Goal: Task Accomplishment & Management: Manage account settings

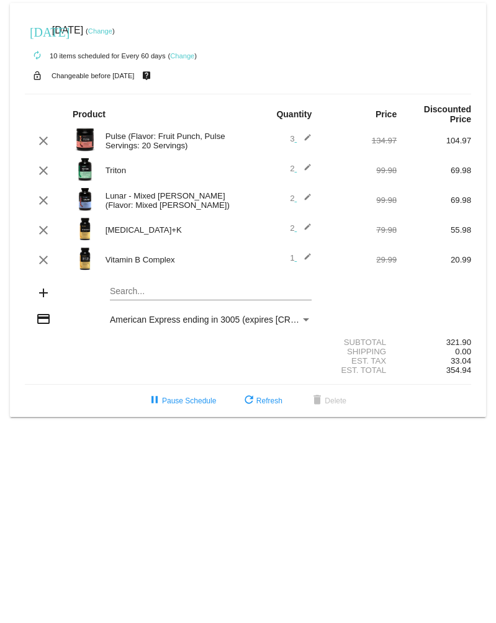
click at [305, 137] on mat-icon "edit" at bounding box center [304, 140] width 15 height 15
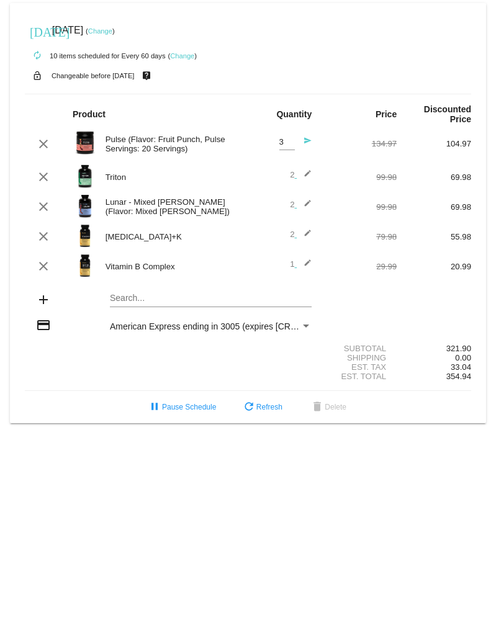
click at [283, 145] on input "3" at bounding box center [287, 142] width 16 height 9
click at [290, 141] on input "4" at bounding box center [287, 142] width 16 height 9
type input "5"
click at [290, 141] on input "5" at bounding box center [287, 142] width 16 height 9
click at [307, 141] on mat-icon "send" at bounding box center [304, 144] width 15 height 15
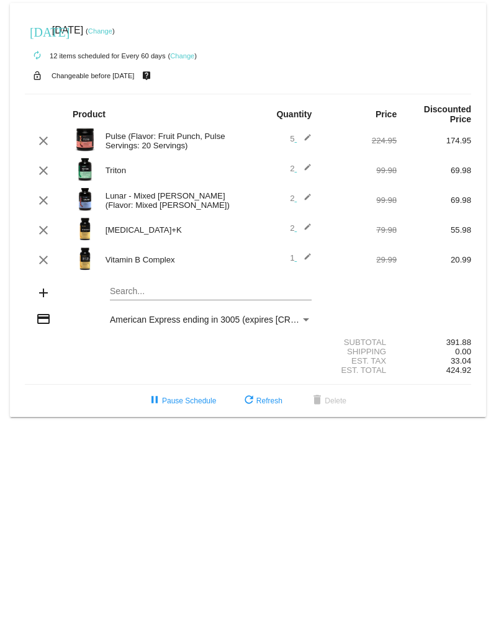
click at [88, 235] on img at bounding box center [85, 229] width 25 height 25
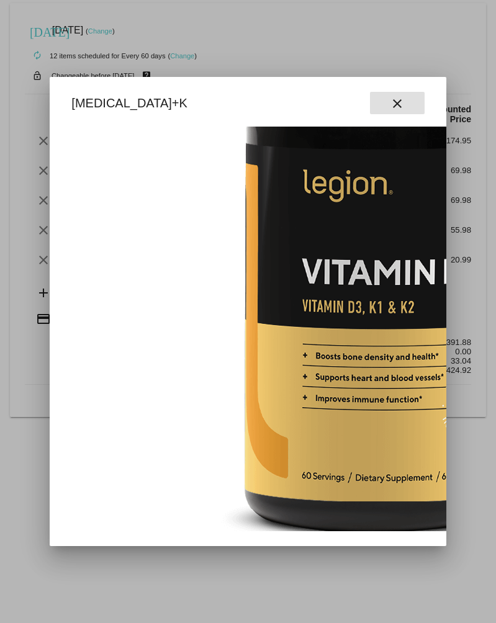
scroll to position [218, 0]
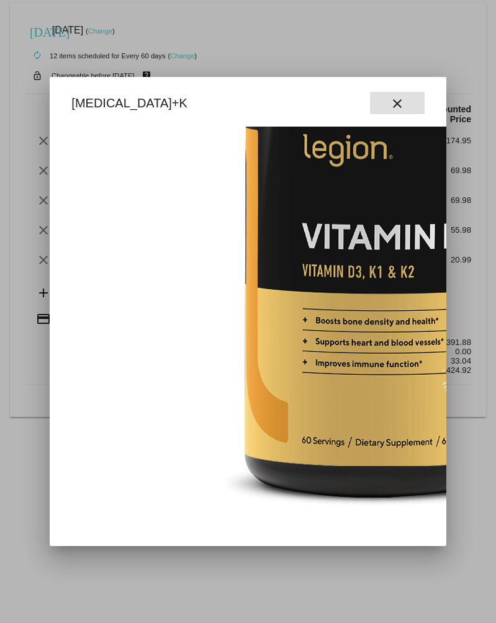
click at [396, 104] on mat-icon "close" at bounding box center [397, 103] width 15 height 15
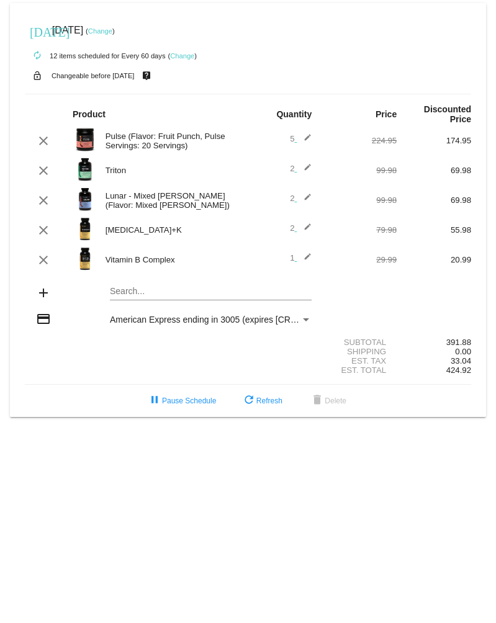
click at [308, 260] on mat-icon "edit" at bounding box center [304, 260] width 15 height 15
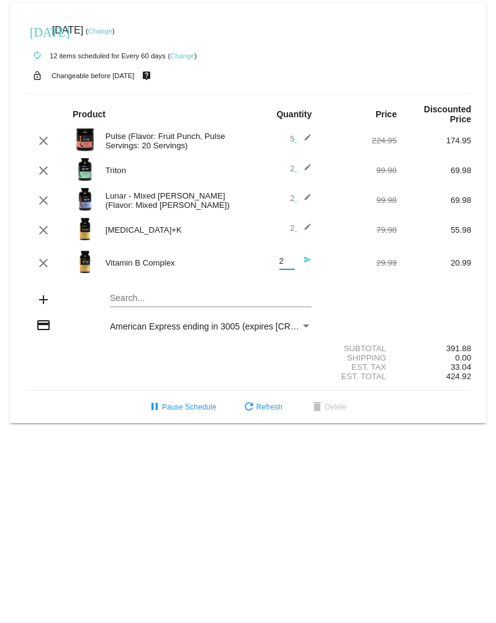
type input "2"
click at [289, 262] on input "2" at bounding box center [287, 261] width 16 height 9
click at [303, 262] on mat-icon "send" at bounding box center [304, 263] width 15 height 15
